Goal: Information Seeking & Learning: Stay updated

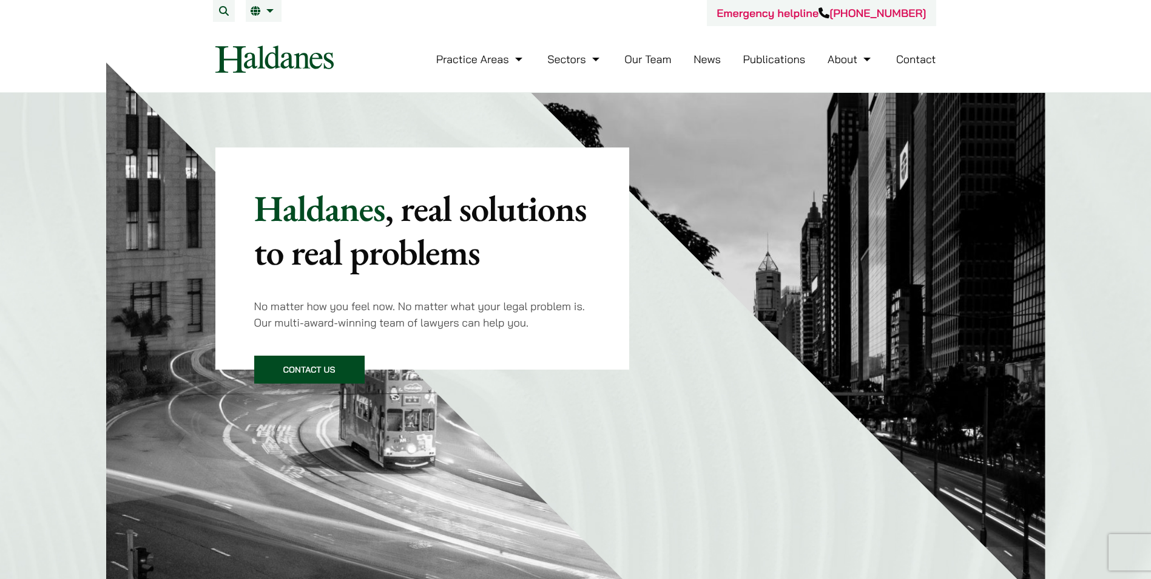
click at [708, 61] on link "News" at bounding box center [706, 59] width 27 height 14
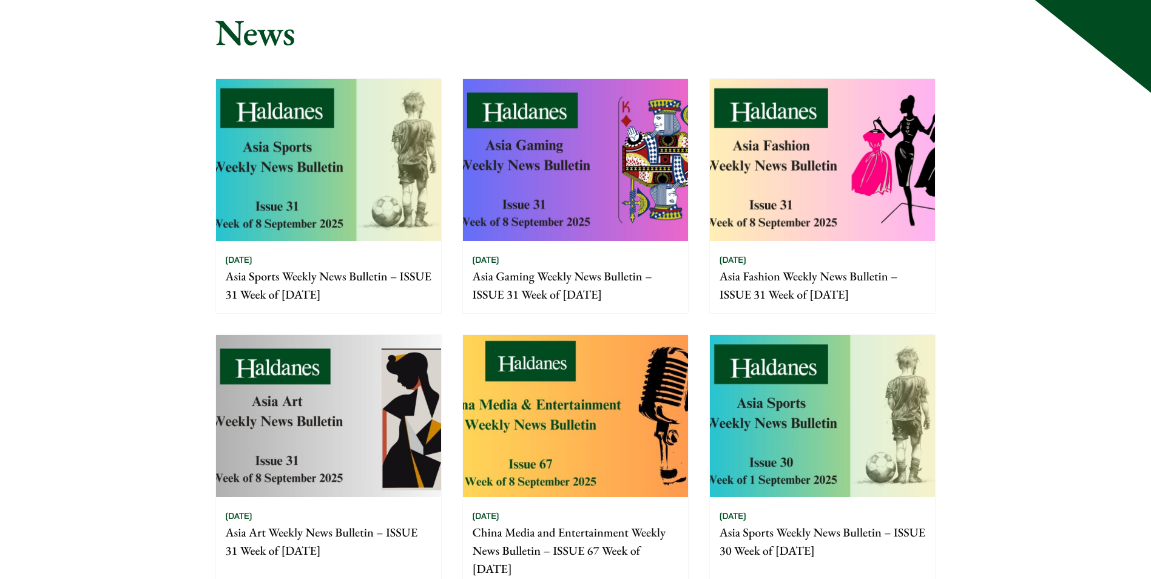
scroll to position [61, 0]
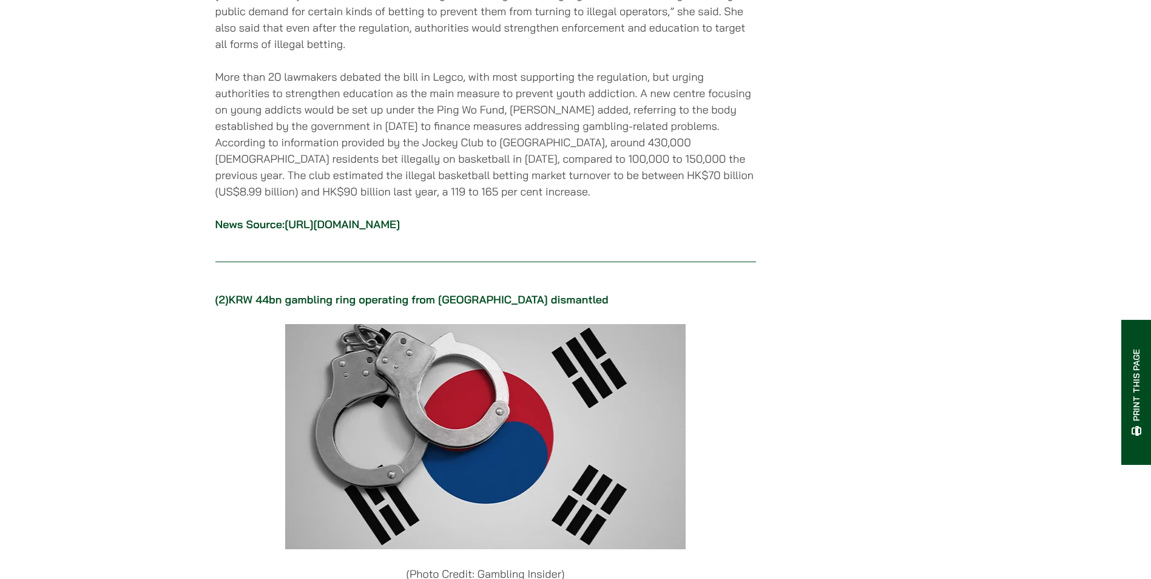
scroll to position [1395, 0]
